Goal: Check status: Check status

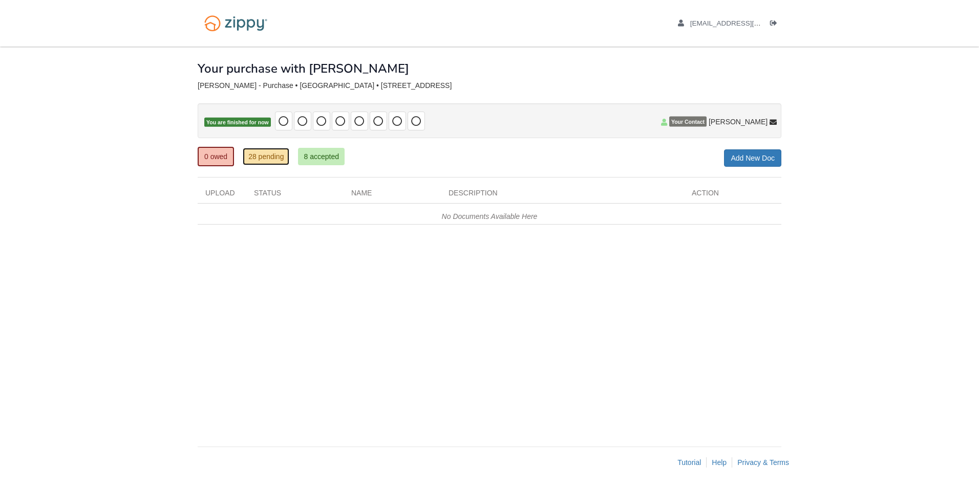
click at [260, 162] on link "28 pending" at bounding box center [266, 156] width 47 height 17
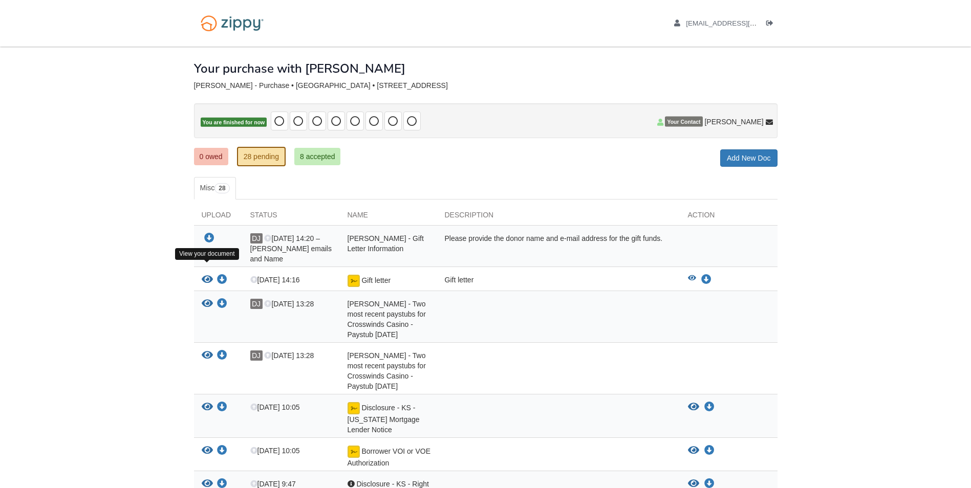
click at [203, 275] on icon "View Gift letter" at bounding box center [207, 280] width 11 height 10
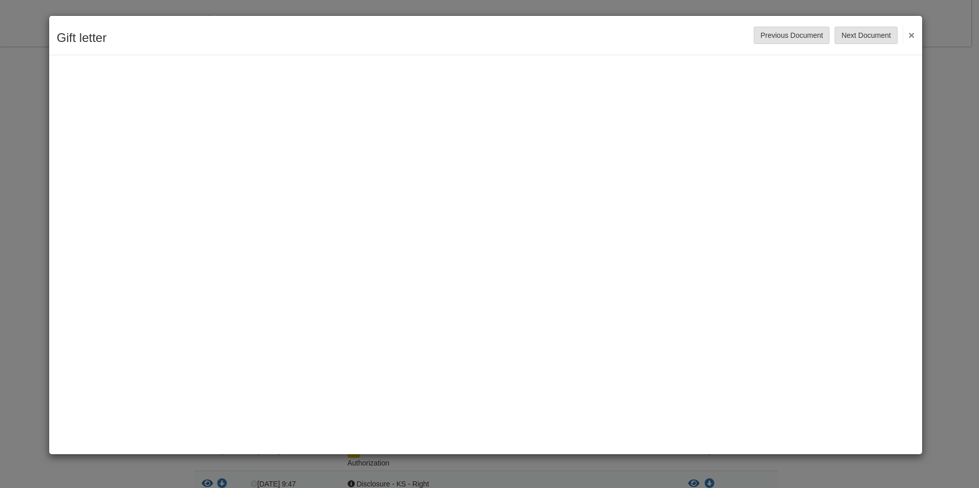
click at [909, 34] on button "×" at bounding box center [909, 35] width 12 height 18
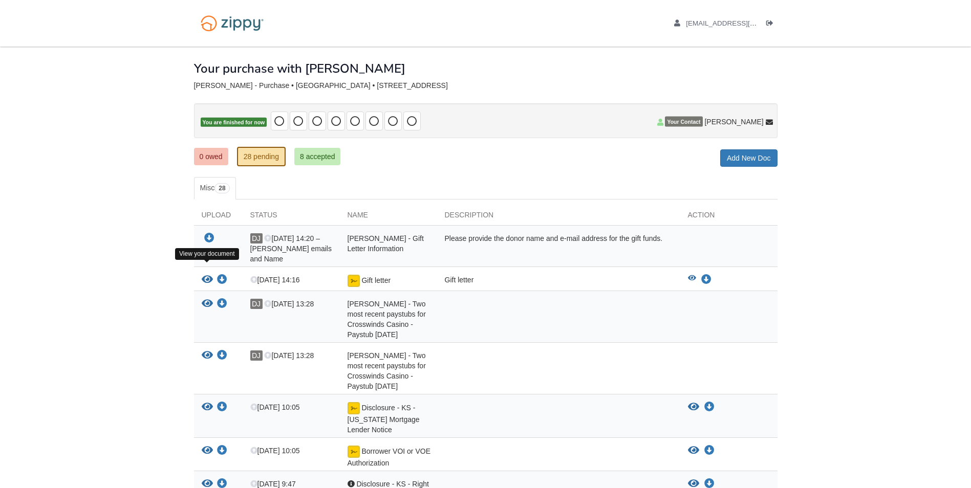
click at [210, 275] on icon "View Gift letter" at bounding box center [207, 280] width 11 height 10
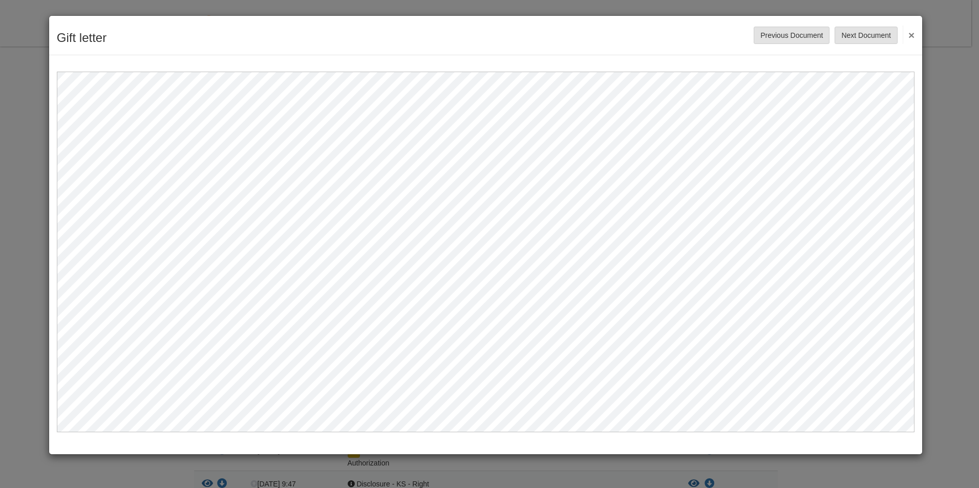
click at [907, 33] on button "×" at bounding box center [909, 35] width 12 height 18
